Goal: Transaction & Acquisition: Purchase product/service

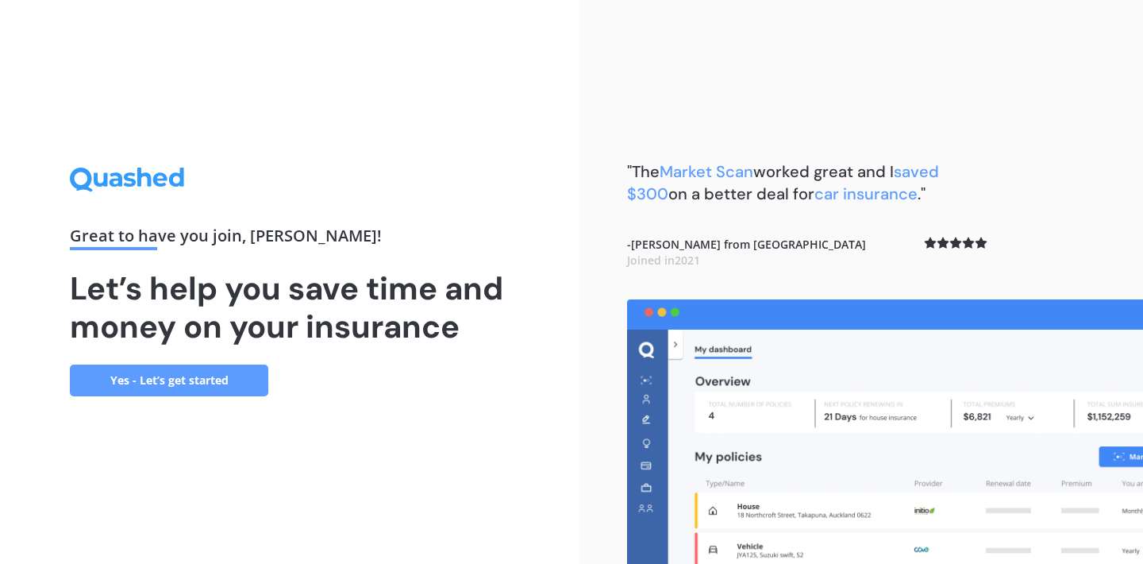
click at [223, 376] on link "Yes - Let’s get started" at bounding box center [169, 380] width 198 height 32
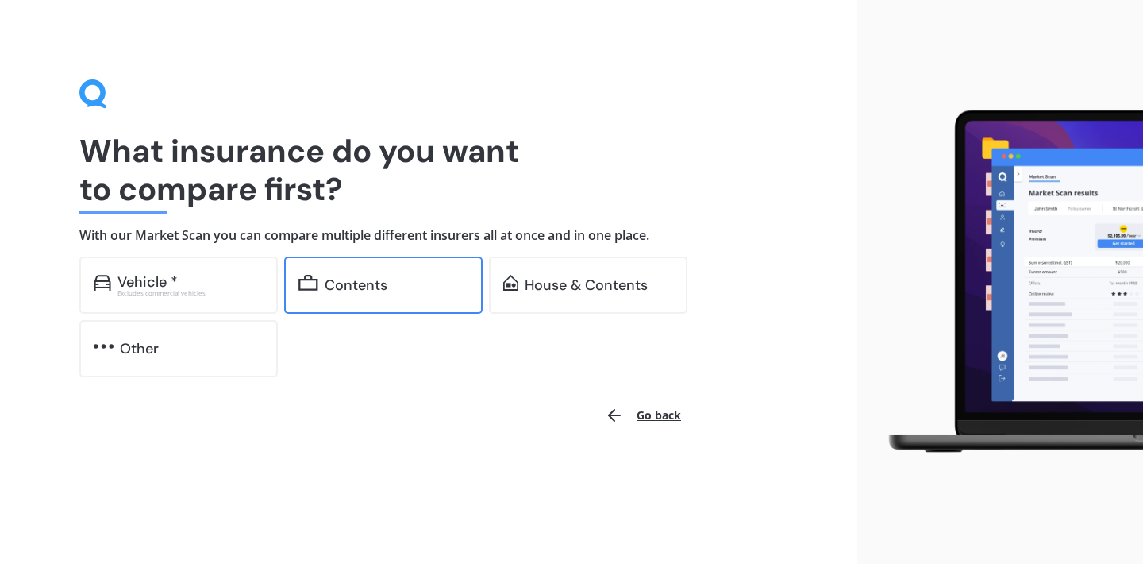
click at [402, 272] on div "Contents" at bounding box center [383, 284] width 198 height 57
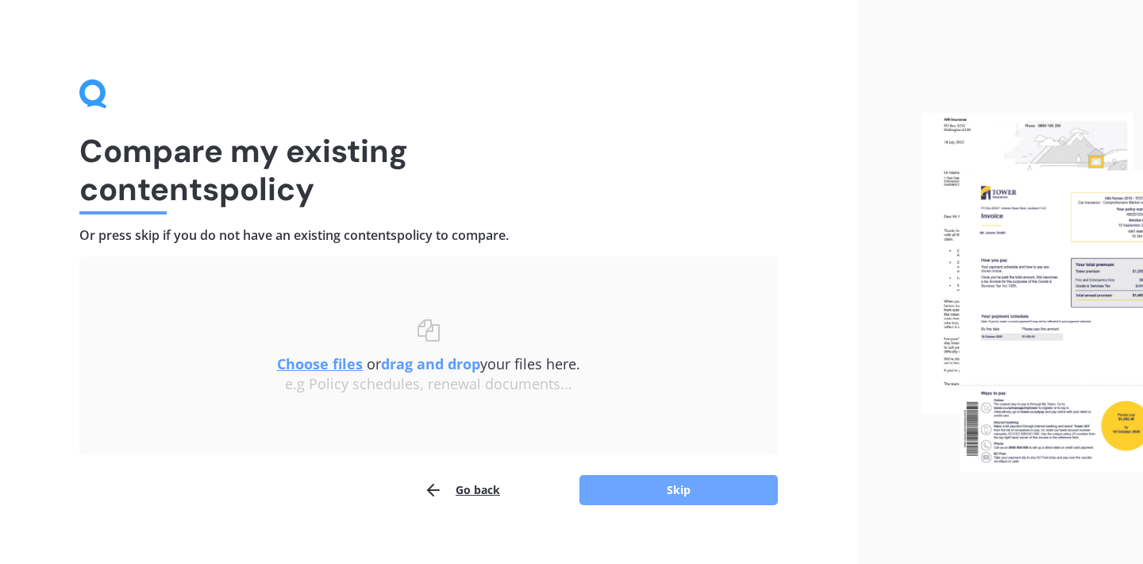
click at [621, 493] on button "Skip" at bounding box center [678, 490] width 198 height 30
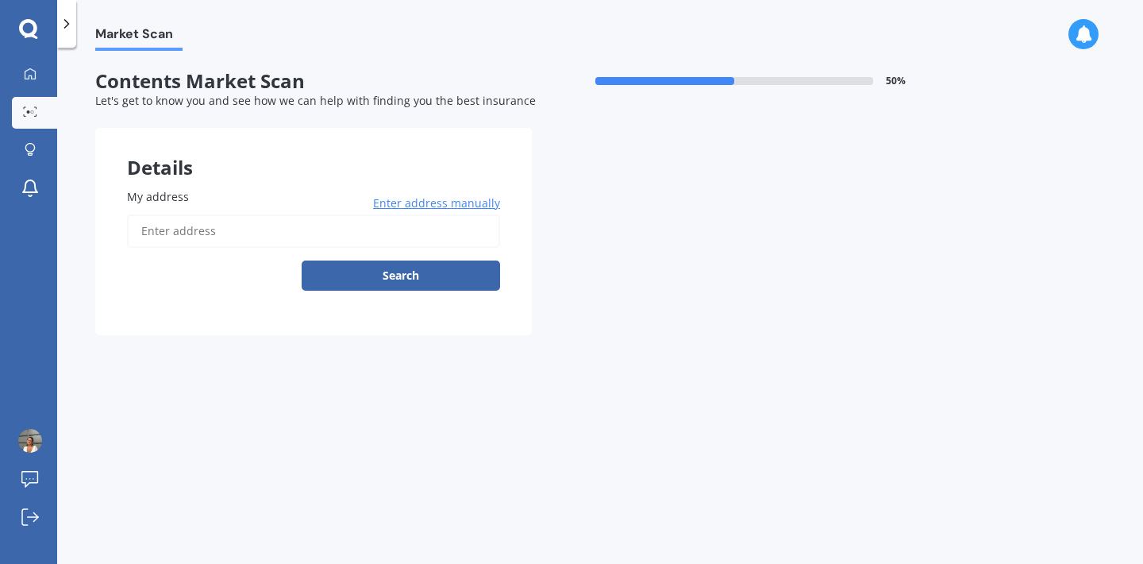
click at [272, 215] on input "My address" at bounding box center [313, 230] width 373 height 33
drag, startPoint x: 325, startPoint y: 281, endPoint x: 331, endPoint y: 263, distance: 19.3
type input "69B Bellevue Road, Mount Eden, Auckland 1024"
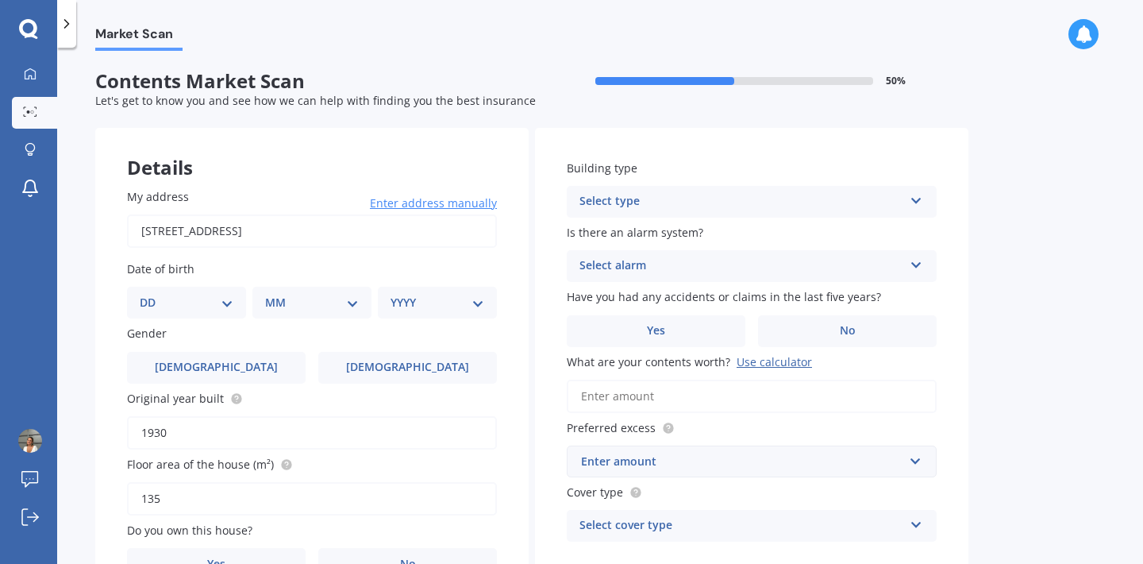
select select "28"
select select "05"
select select "2000"
click at [360, 364] on label "Female" at bounding box center [407, 368] width 179 height 32
click at [0, 0] on input "Female" at bounding box center [0, 0] width 0 height 0
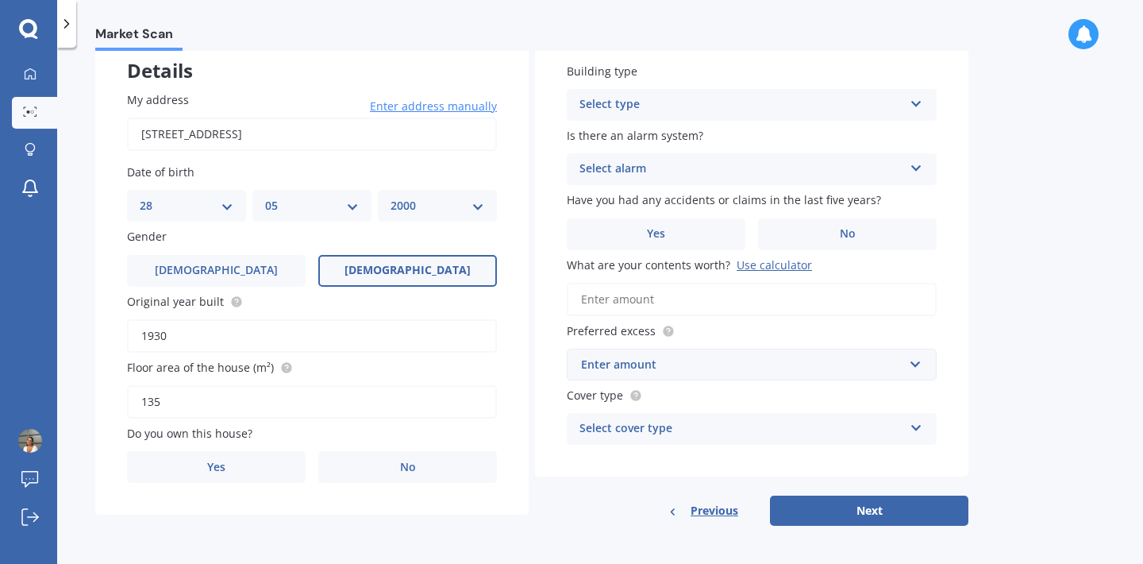
click at [324, 409] on input "135" at bounding box center [312, 401] width 370 height 33
click at [373, 467] on label "No" at bounding box center [407, 467] width 179 height 32
click at [0, 0] on input "No" at bounding box center [0, 0] width 0 height 0
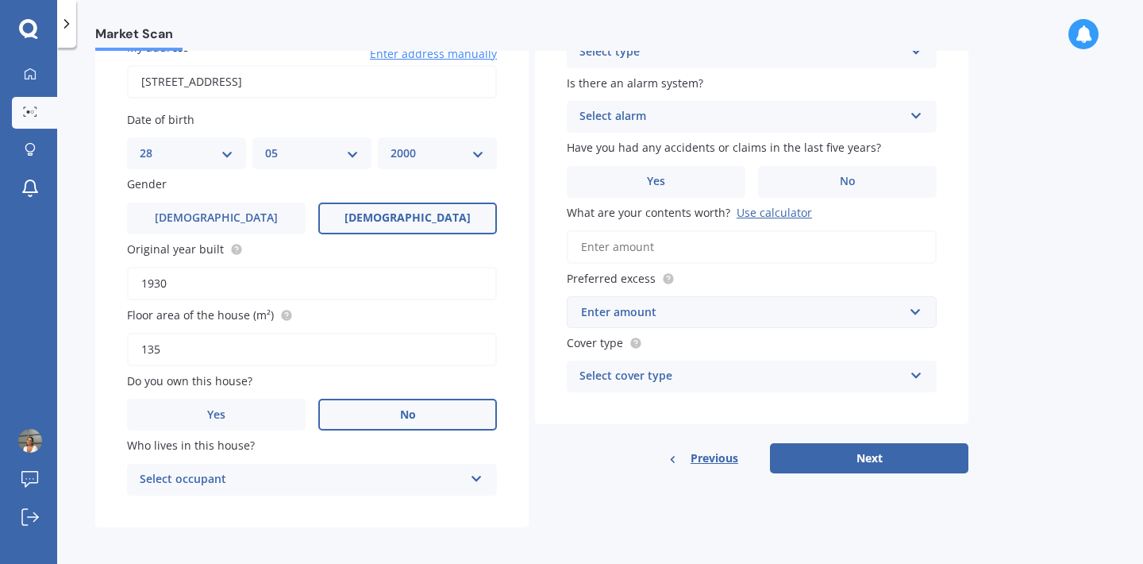
scroll to position [148, 0]
click at [372, 471] on div "Select occupant" at bounding box center [302, 480] width 324 height 19
click at [363, 509] on div "Tenant" at bounding box center [312, 511] width 368 height 29
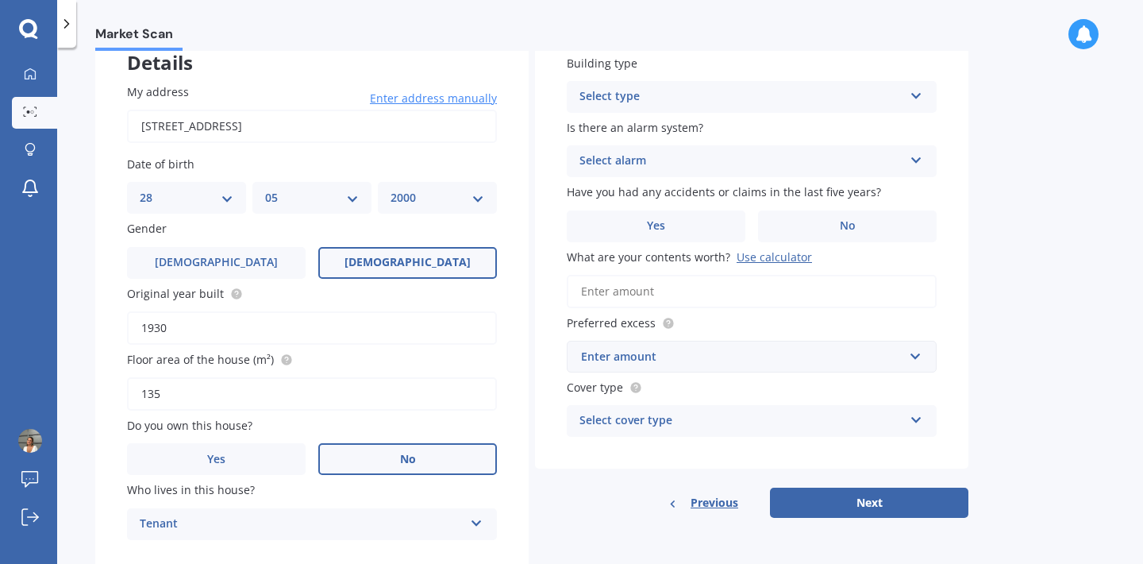
scroll to position [100, 0]
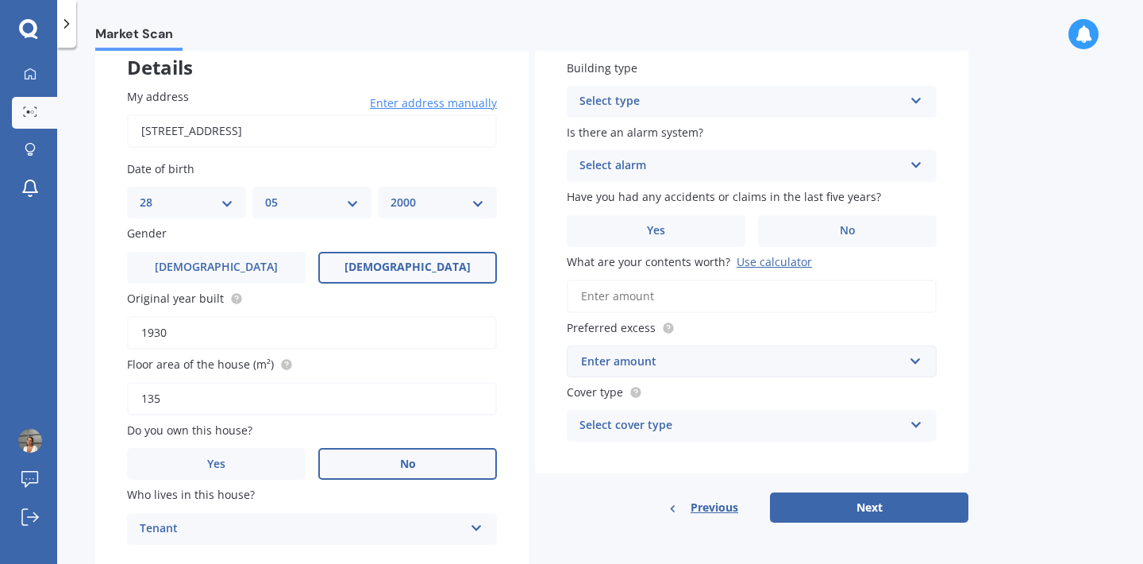
click at [630, 109] on div "Select type" at bounding box center [741, 101] width 324 height 19
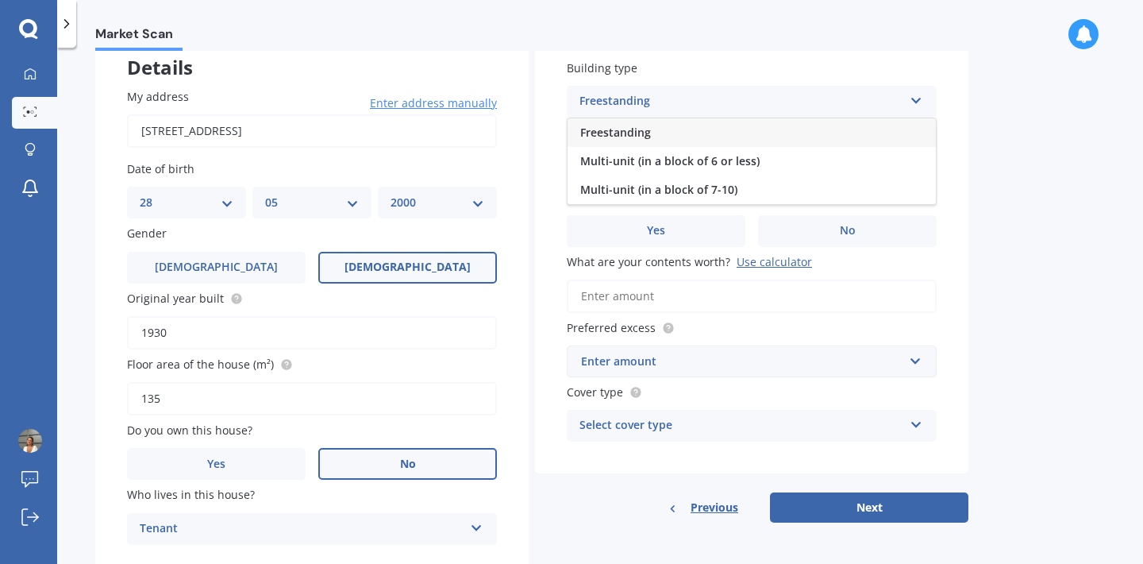
click at [635, 125] on span "Freestanding" at bounding box center [615, 132] width 71 height 15
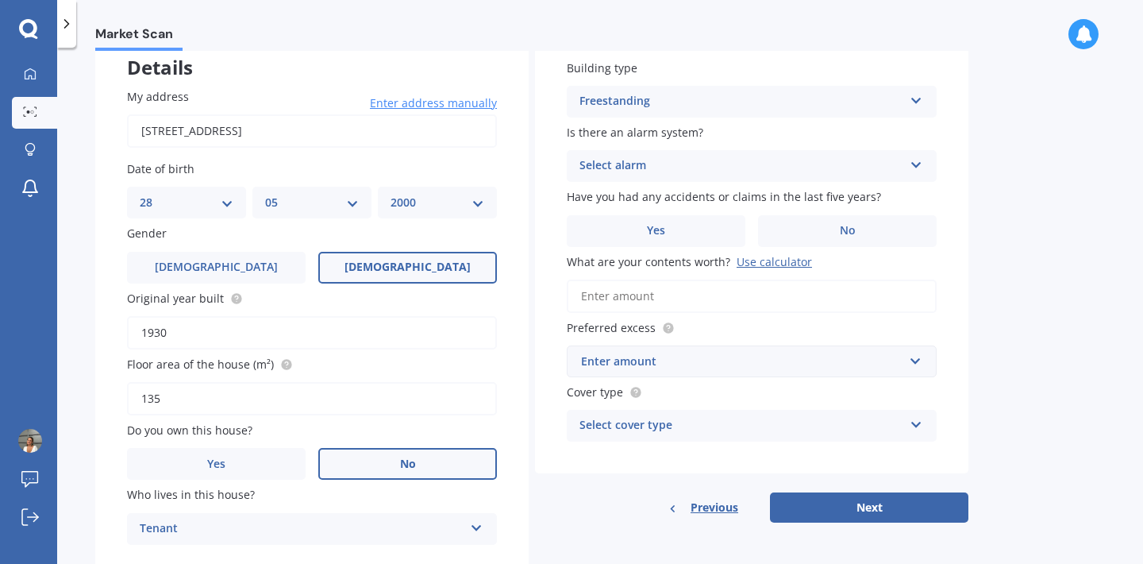
click at [639, 163] on div "Select alarm" at bounding box center [741, 165] width 324 height 19
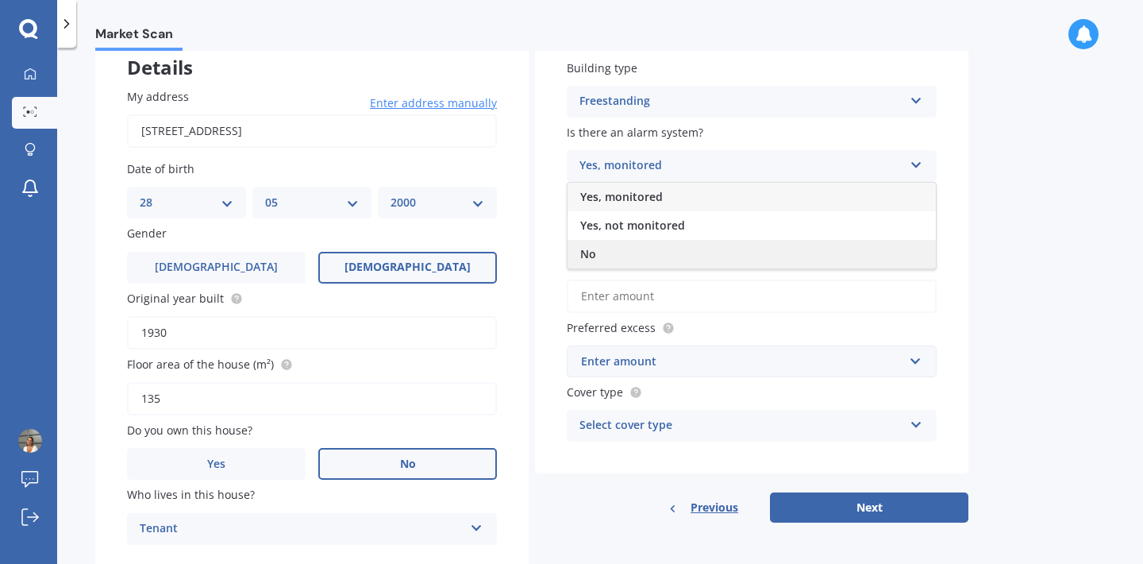
click at [604, 249] on div "No" at bounding box center [751, 254] width 368 height 29
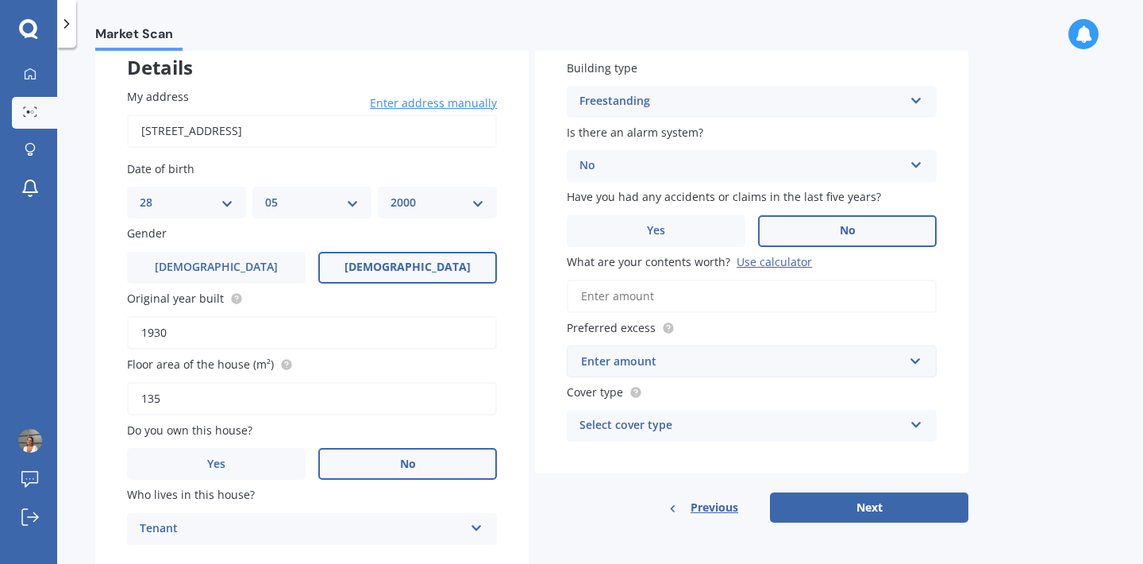
click at [782, 224] on label "No" at bounding box center [847, 231] width 179 height 32
click at [0, 0] on input "No" at bounding box center [0, 0] width 0 height 0
click at [745, 264] on div "Use calculator" at bounding box center [774, 261] width 75 height 15
click at [745, 279] on input "What are your contents worth? Use calculator" at bounding box center [752, 295] width 370 height 33
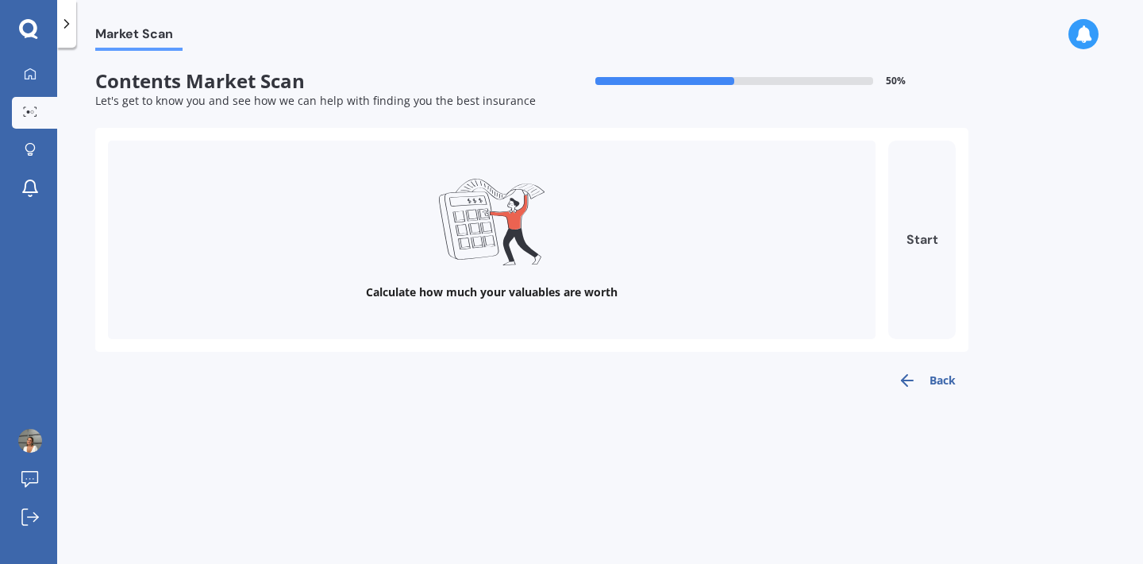
click at [929, 233] on button "Start" at bounding box center [921, 239] width 67 height 198
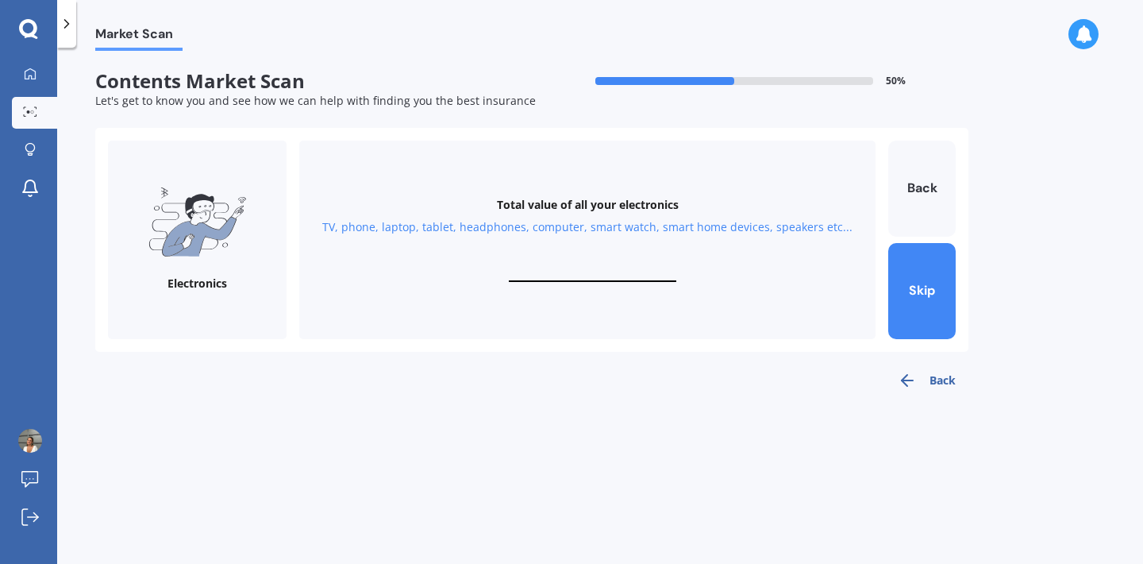
click at [593, 270] on input "text" at bounding box center [592, 274] width 167 height 15
type input "$3"
type input "$4,500"
click at [905, 304] on button "Next" at bounding box center [921, 291] width 67 height 96
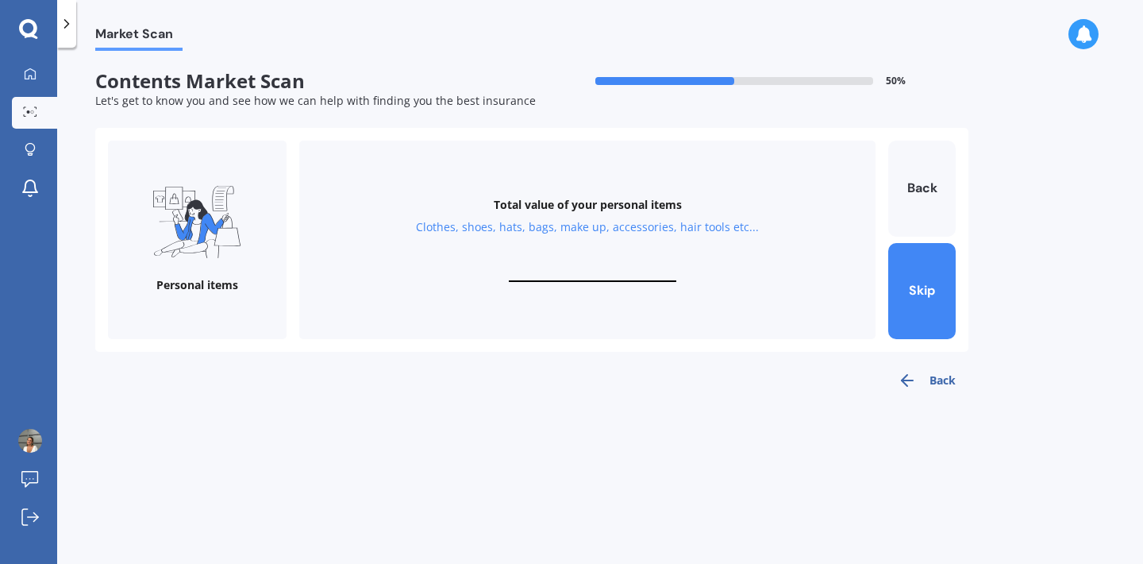
click at [572, 274] on input "text" at bounding box center [592, 274] width 167 height 15
type input "$10,000"
click at [913, 301] on button "Next" at bounding box center [921, 291] width 67 height 96
click at [593, 272] on input "text" at bounding box center [592, 274] width 167 height 15
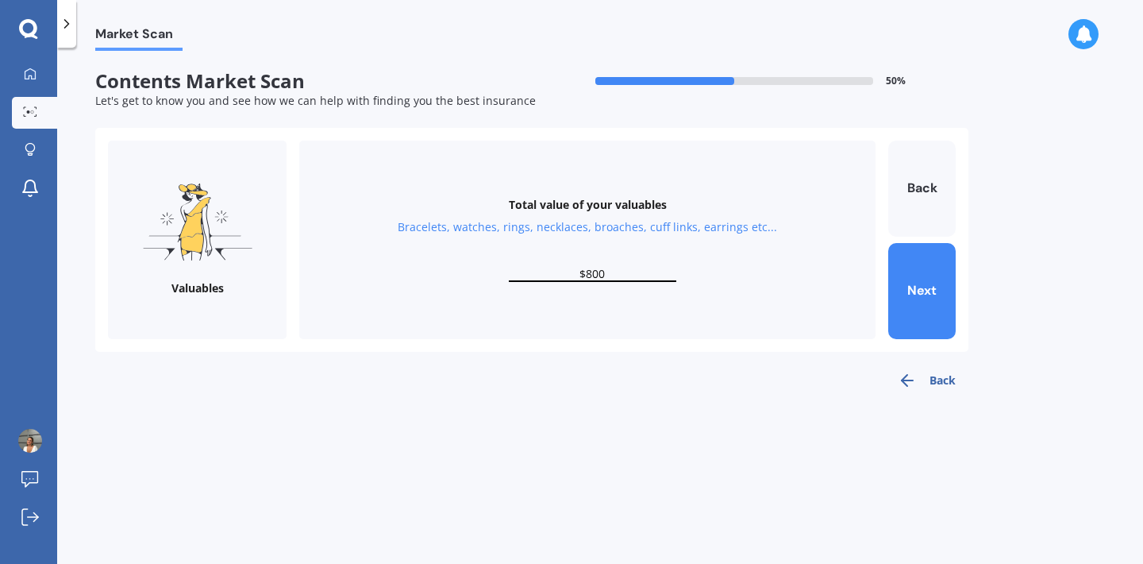
type input "$8,000"
click at [925, 306] on button "Next" at bounding box center [921, 291] width 67 height 96
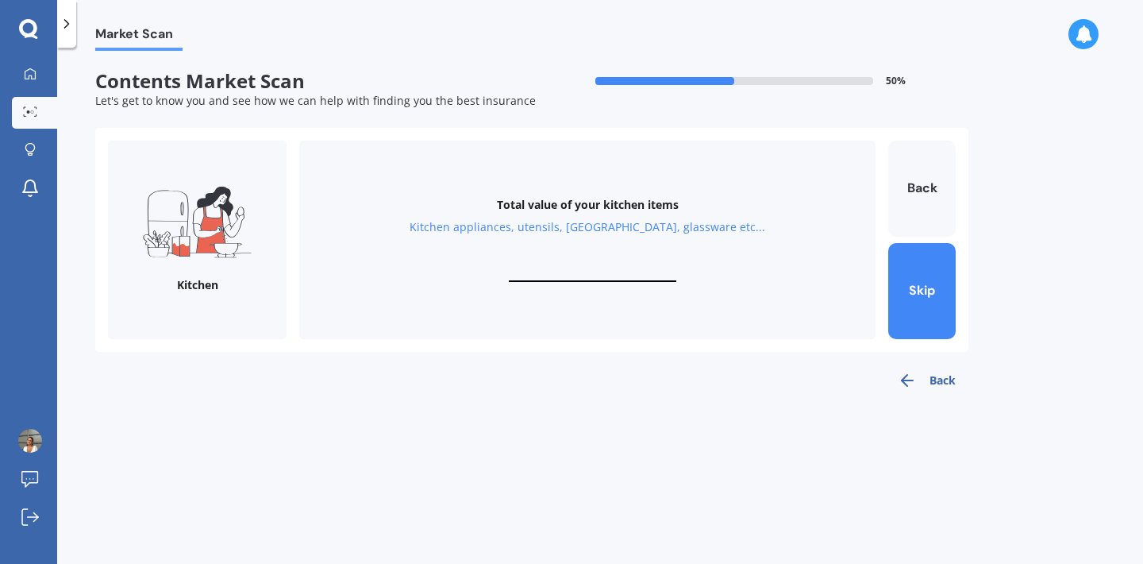
click at [571, 271] on input "text" at bounding box center [592, 274] width 167 height 15
type input "$5"
type input "$1,000"
click at [941, 286] on button "Next" at bounding box center [921, 291] width 67 height 96
click at [587, 267] on input "text" at bounding box center [592, 274] width 167 height 15
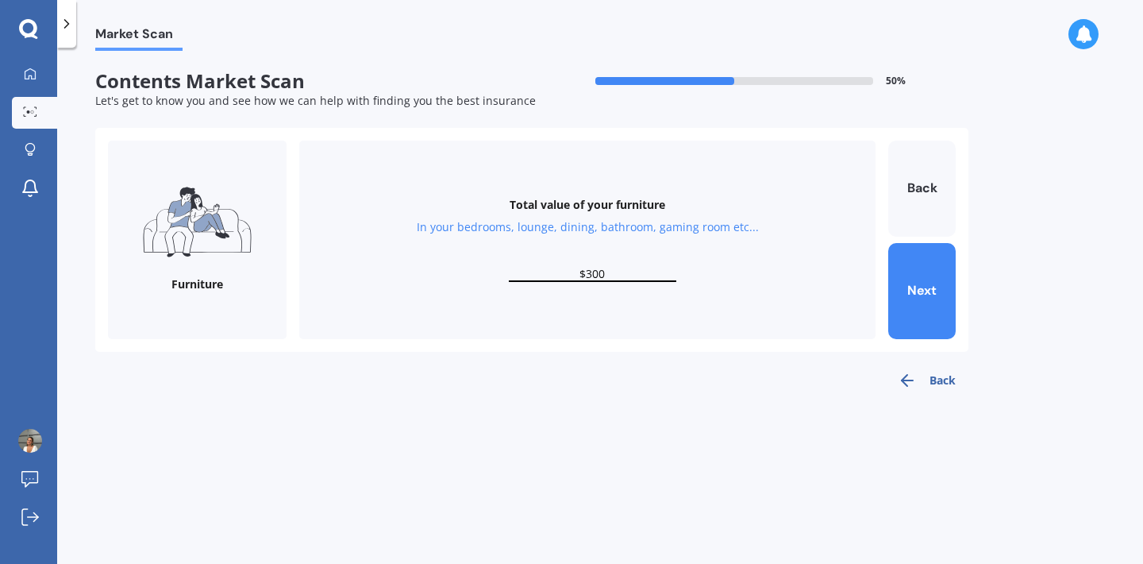
type input "$3,000"
click at [898, 287] on button "Next" at bounding box center [921, 291] width 67 height 96
click at [572, 277] on input "text" at bounding box center [592, 274] width 167 height 15
type input "$10,000"
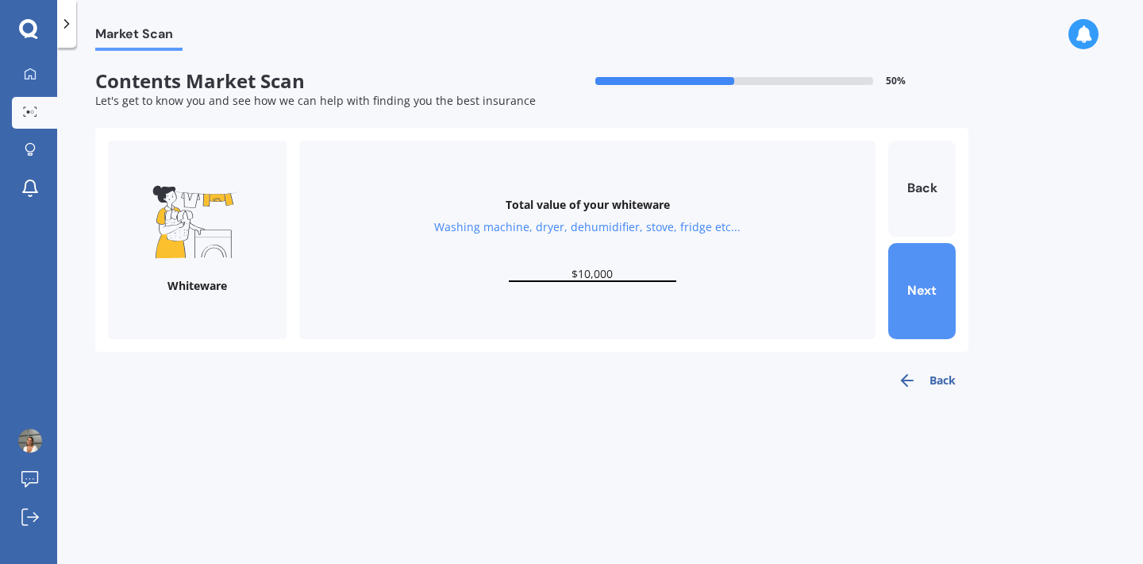
click at [926, 296] on button "Next" at bounding box center [921, 291] width 67 height 96
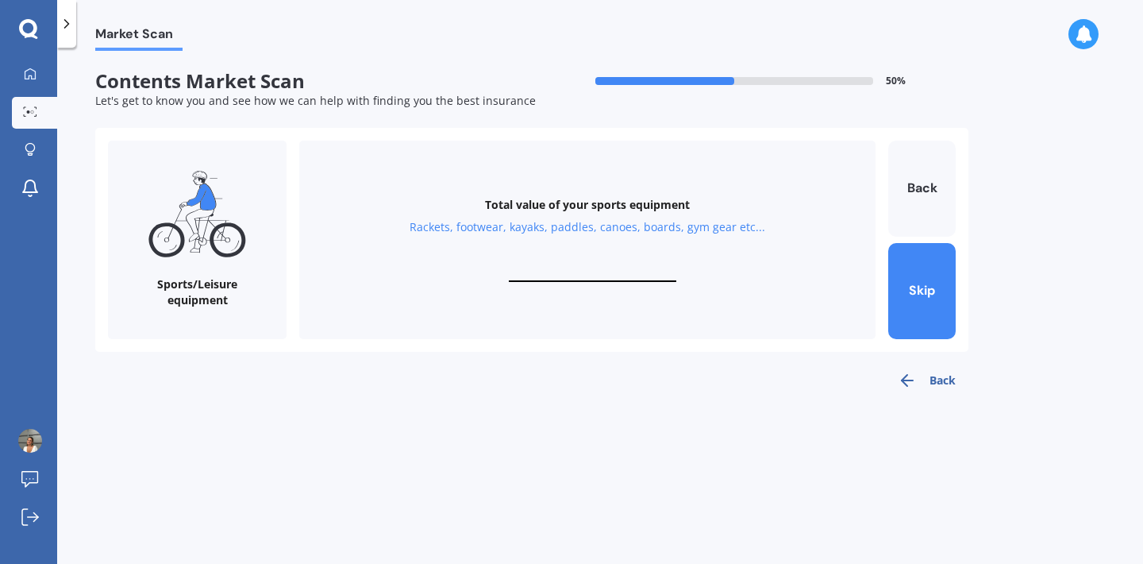
click at [589, 263] on div "Total value of your sports equipment Rackets, footwear, kayaks, paddles, canoes…" at bounding box center [587, 239] width 576 height 198
click at [589, 282] on div "Total value of your sports equipment Rackets, footwear, kayaks, paddles, canoes…" at bounding box center [587, 239] width 576 height 198
click at [585, 271] on input "text" at bounding box center [592, 274] width 167 height 15
click at [916, 269] on button "Skip" at bounding box center [921, 291] width 67 height 96
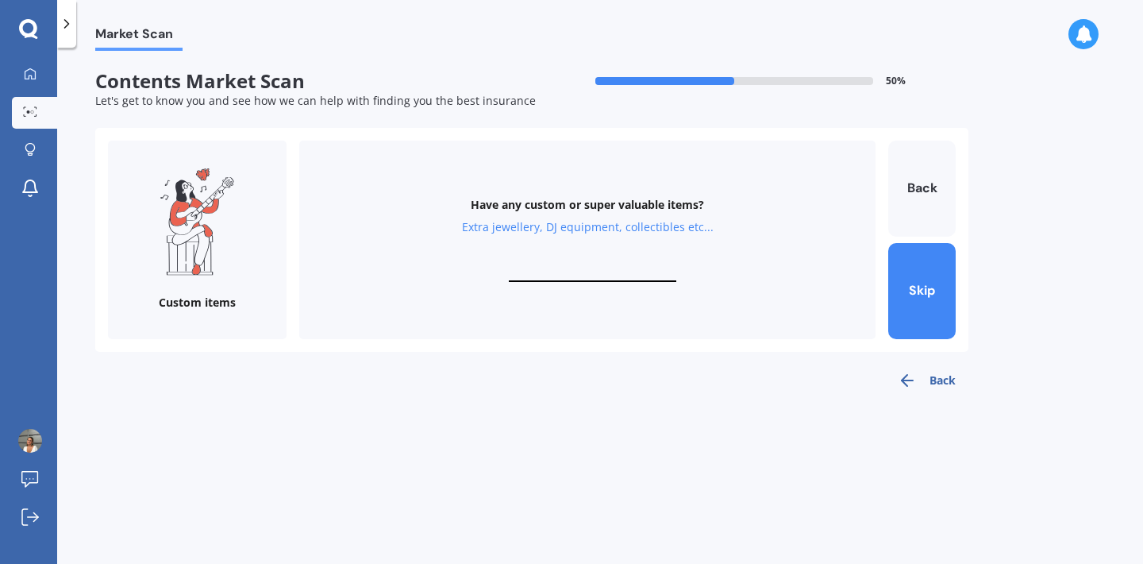
click at [934, 377] on button "Back" at bounding box center [926, 380] width 83 height 32
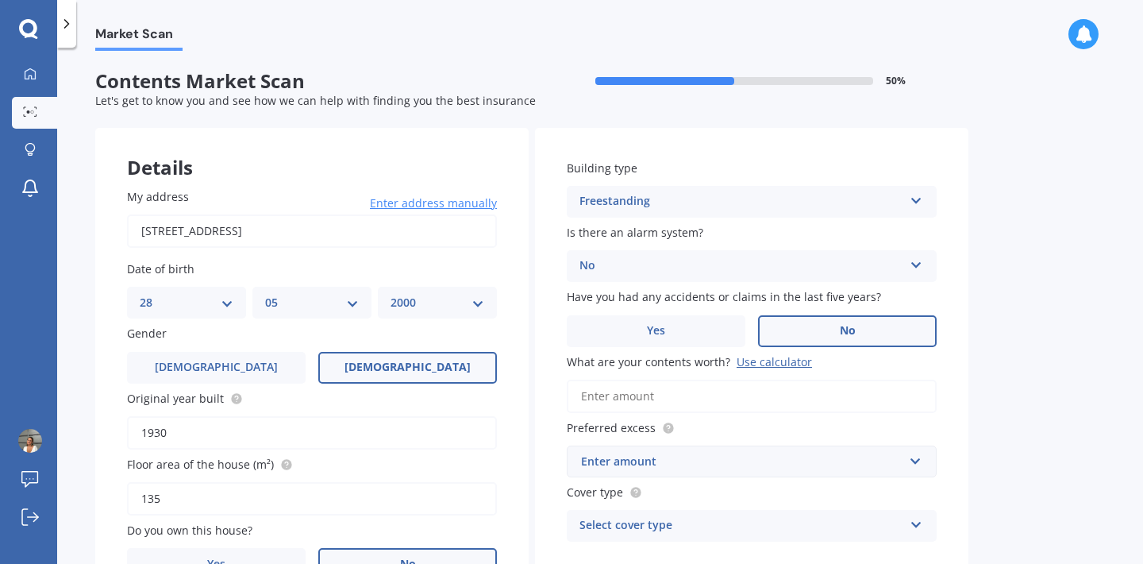
click at [934, 379] on input "What are your contents worth? Use calculator" at bounding box center [752, 395] width 370 height 33
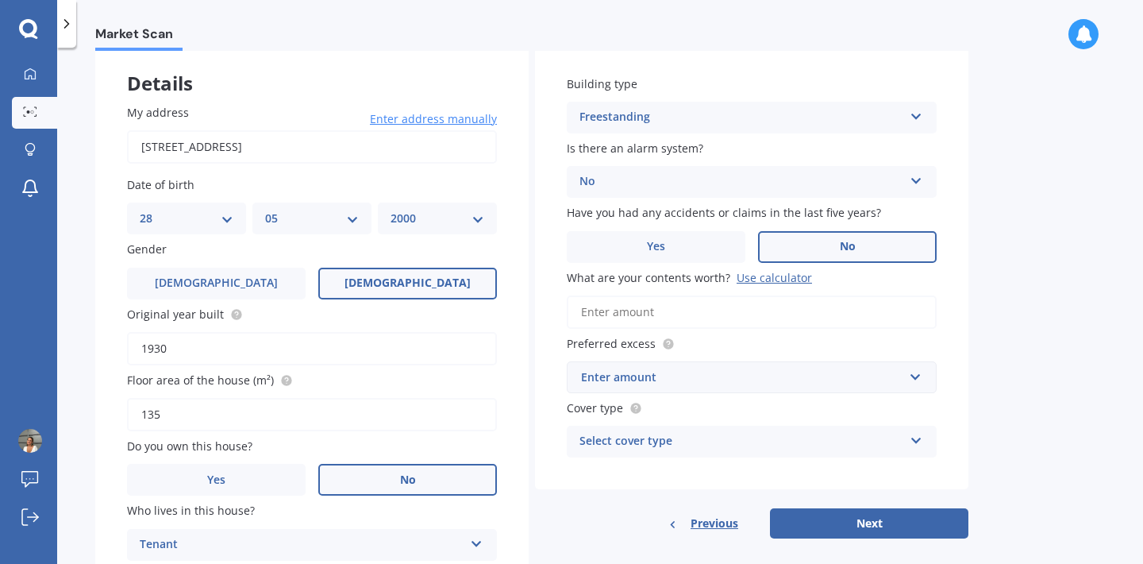
scroll to position [86, 0]
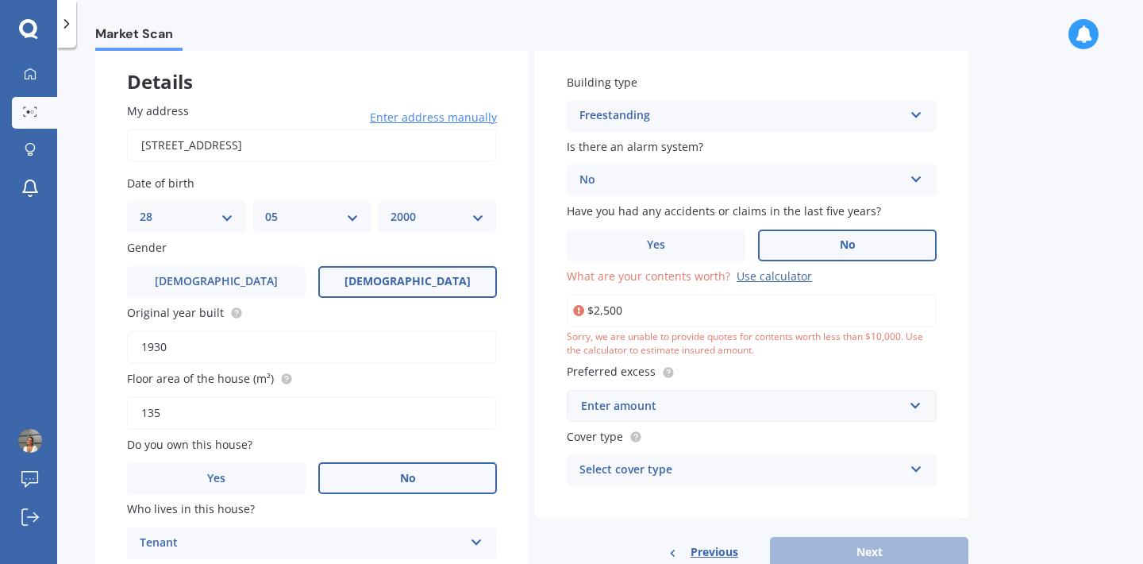
type input "$25,000"
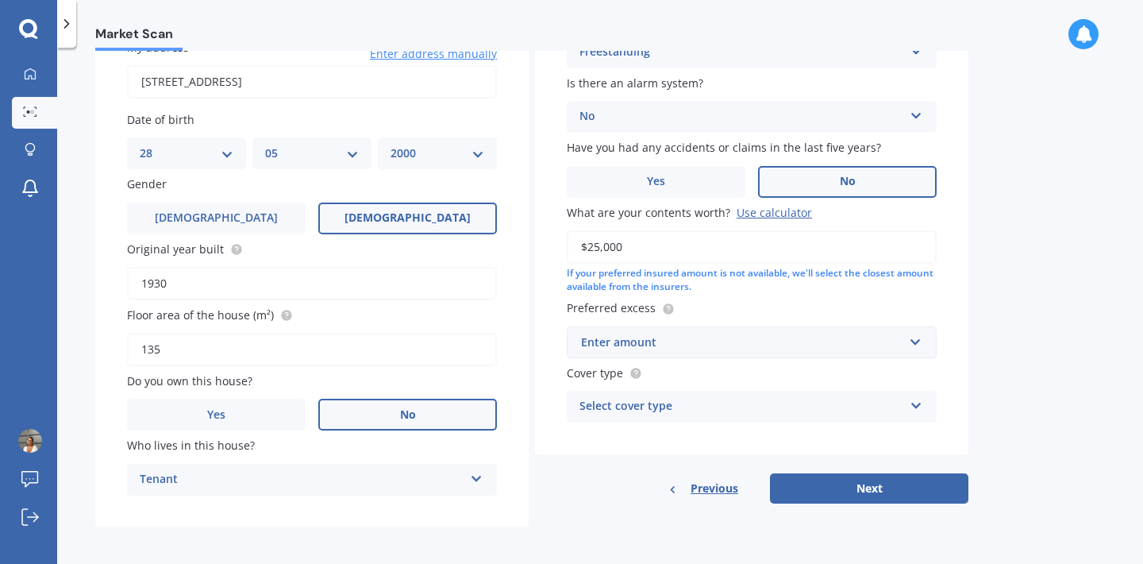
scroll to position [148, 0]
click at [833, 328] on input "text" at bounding box center [746, 343] width 356 height 30
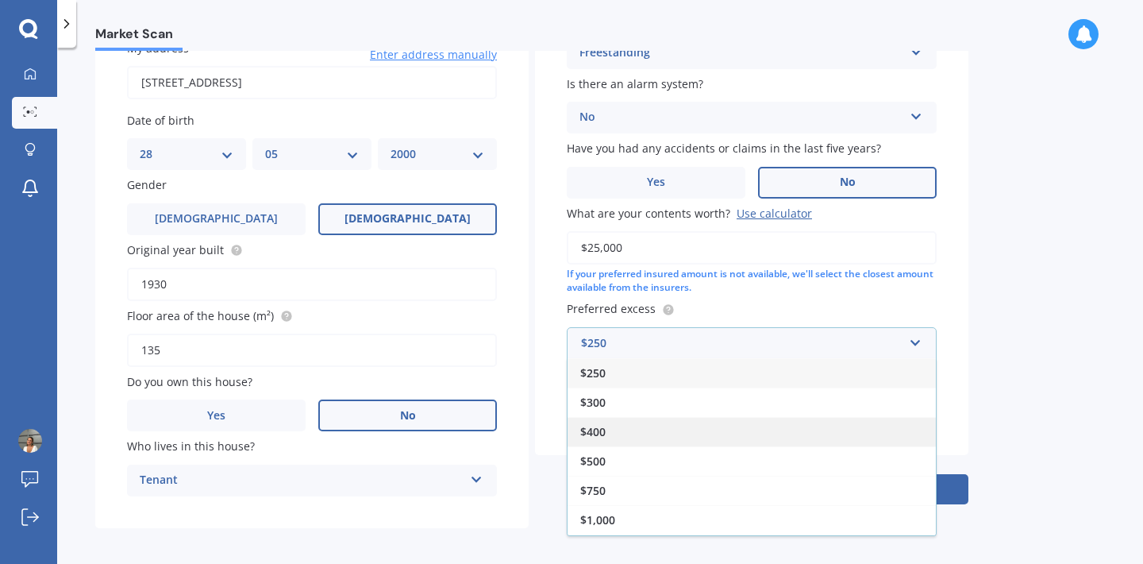
click at [767, 424] on div "$400" at bounding box center [751, 431] width 368 height 29
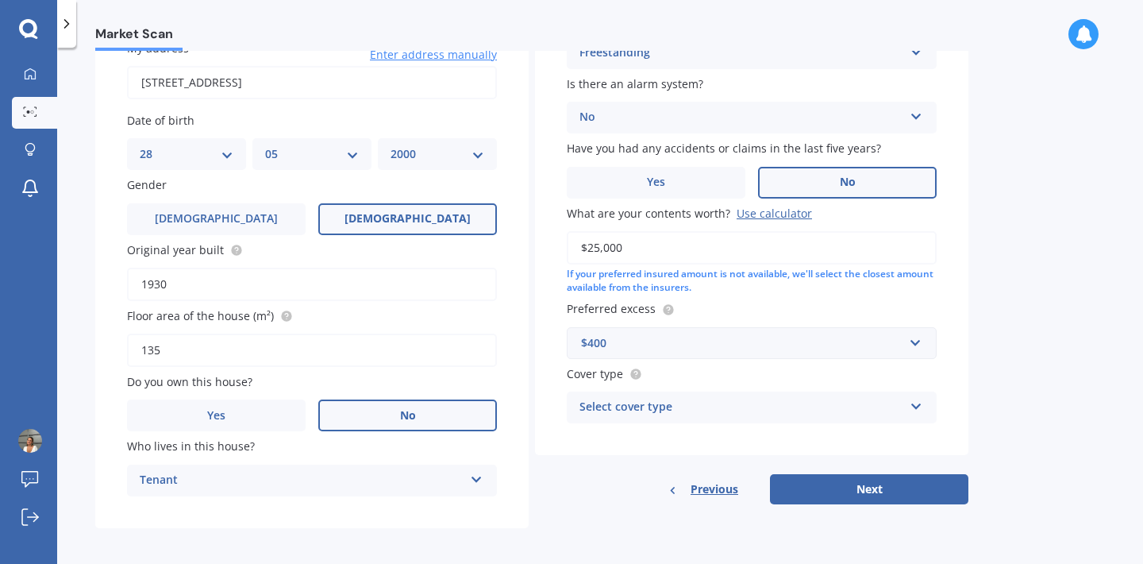
scroll to position [0, 0]
click at [756, 402] on div "Select cover type" at bounding box center [741, 407] width 324 height 19
click at [737, 440] on div "High" at bounding box center [751, 438] width 368 height 29
click at [817, 474] on button "Next" at bounding box center [869, 489] width 198 height 30
select select "28"
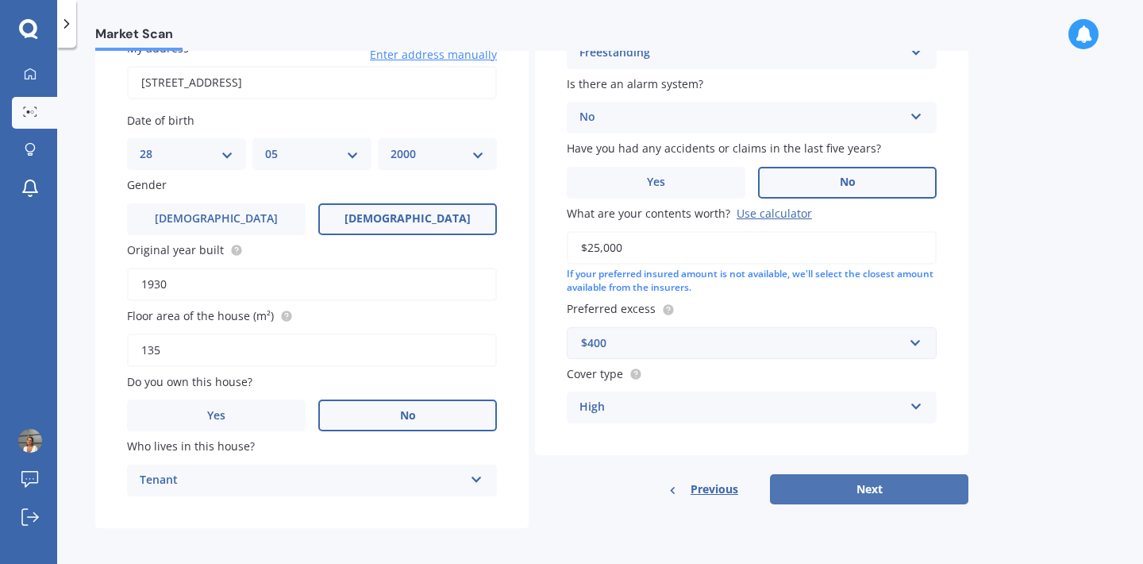
select select "05"
select select "2000"
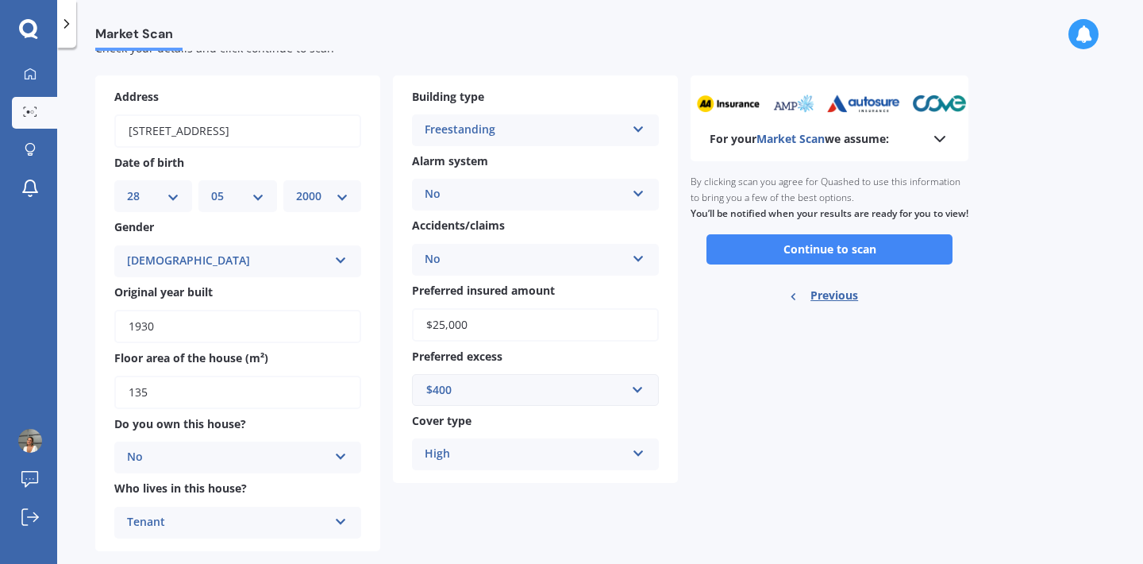
scroll to position [56, 0]
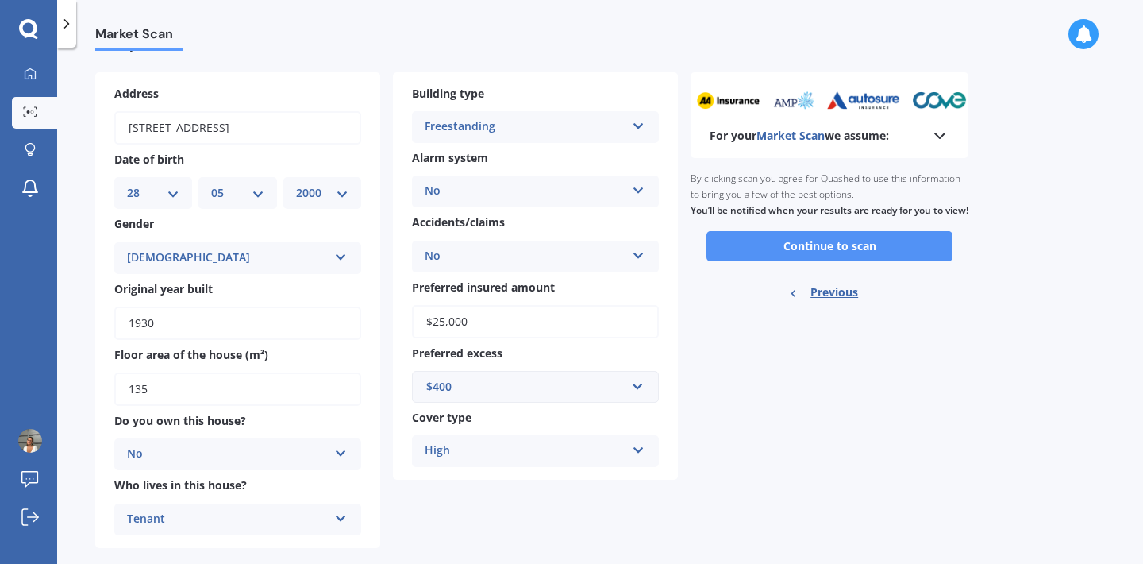
click at [729, 248] on button "Continue to scan" at bounding box center [829, 246] width 246 height 30
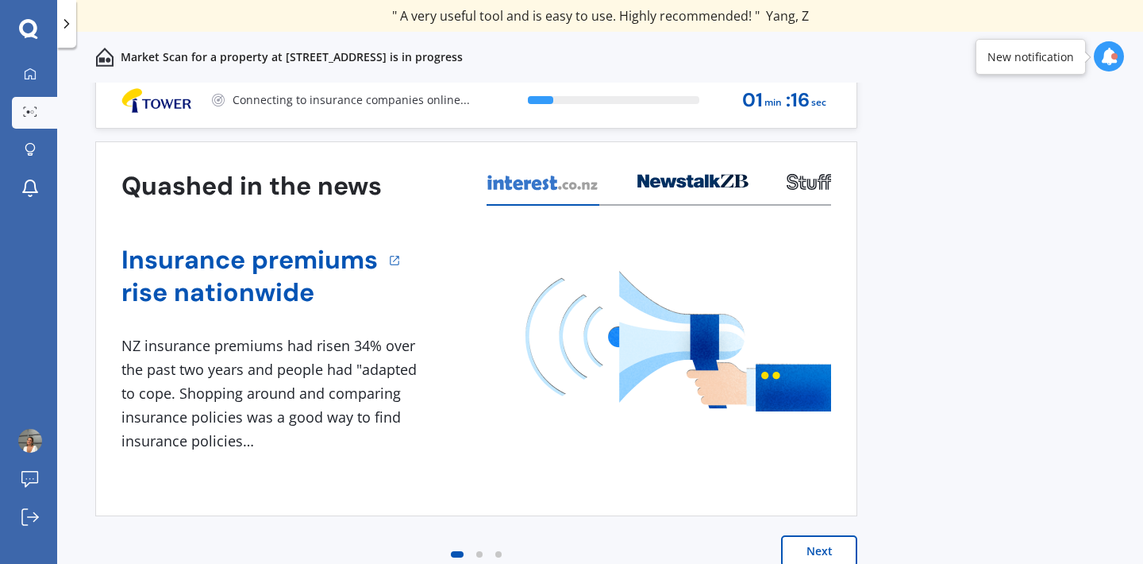
scroll to position [11, 0]
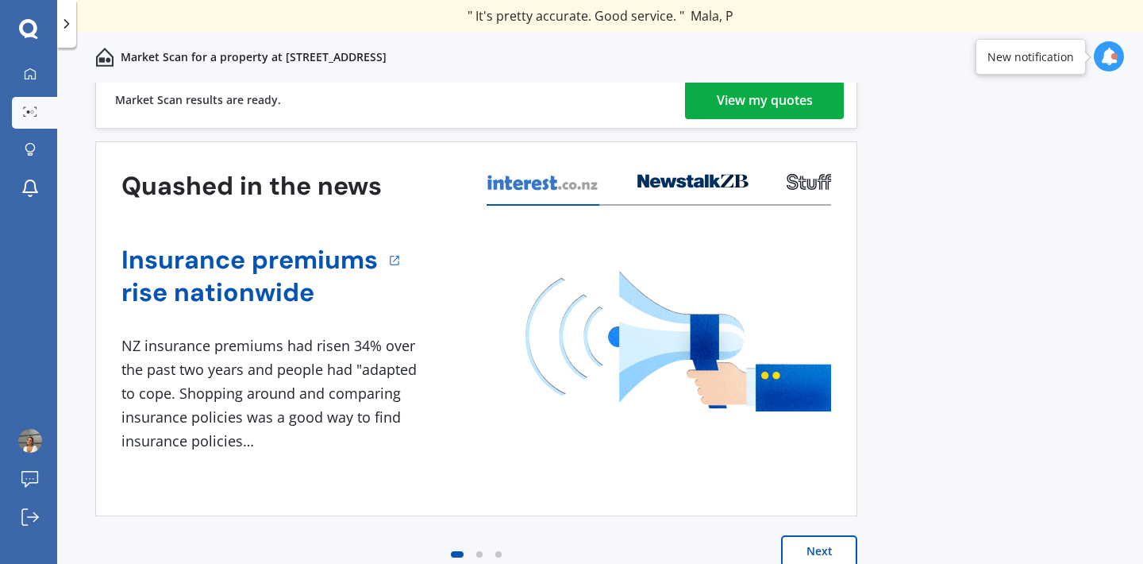
click at [733, 106] on div "View my quotes" at bounding box center [765, 100] width 96 height 38
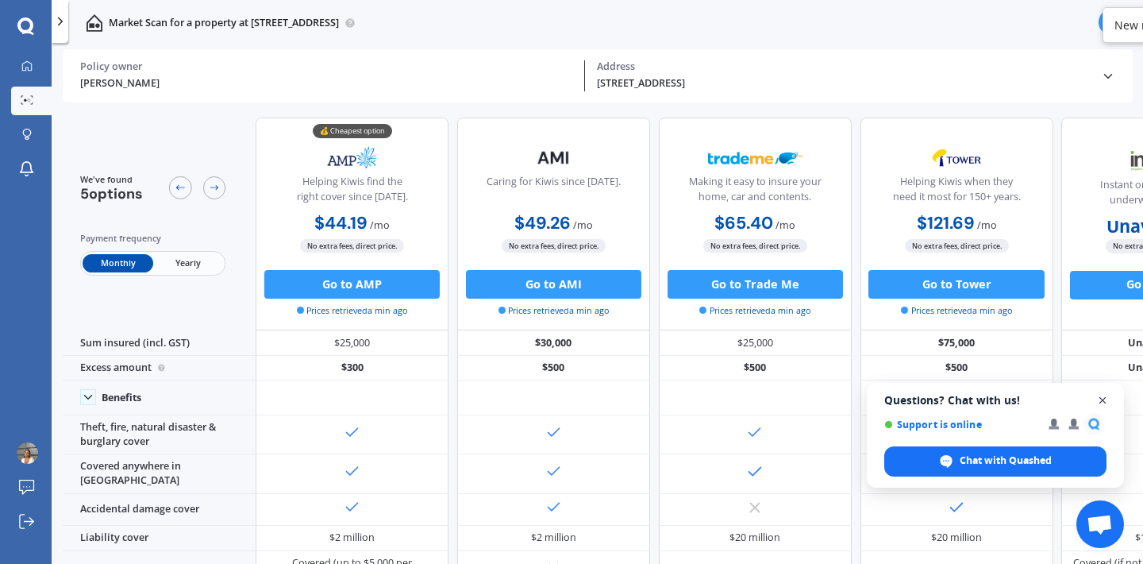
click at [1103, 398] on span "Close chat" at bounding box center [1103, 401] width 20 height 20
